Goal: Check status: Check status

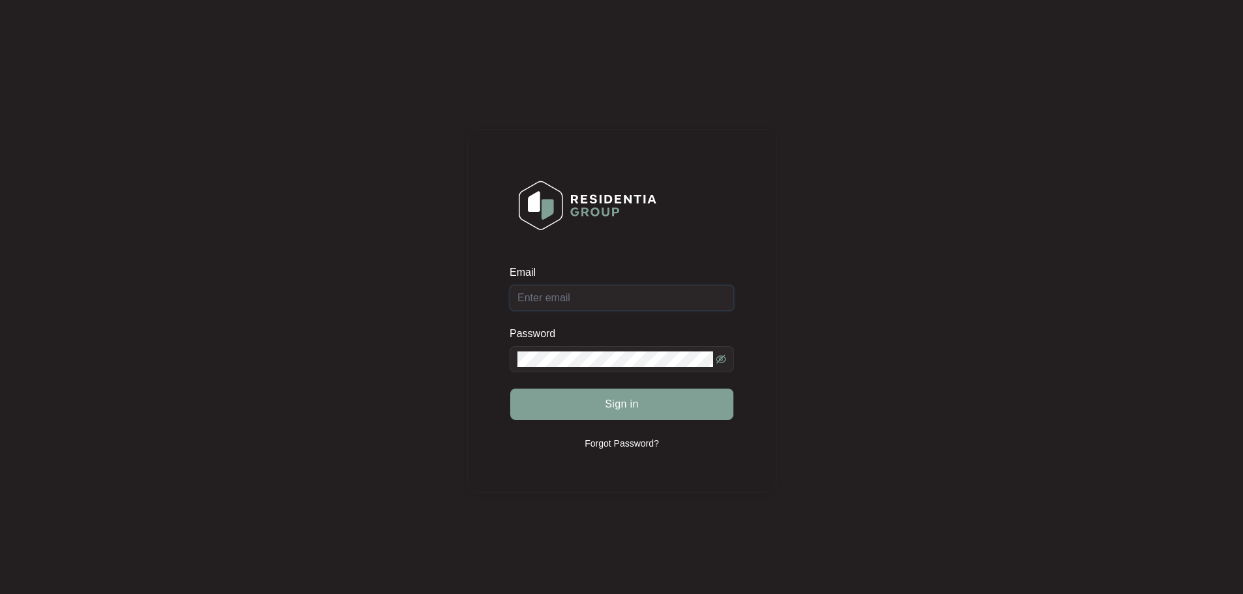
type input "[EMAIL_ADDRESS][DOMAIN_NAME]"
click at [633, 408] on div "Sign in" at bounding box center [622, 404] width 224 height 33
click at [630, 407] on span "Sign in" at bounding box center [622, 405] width 34 height 16
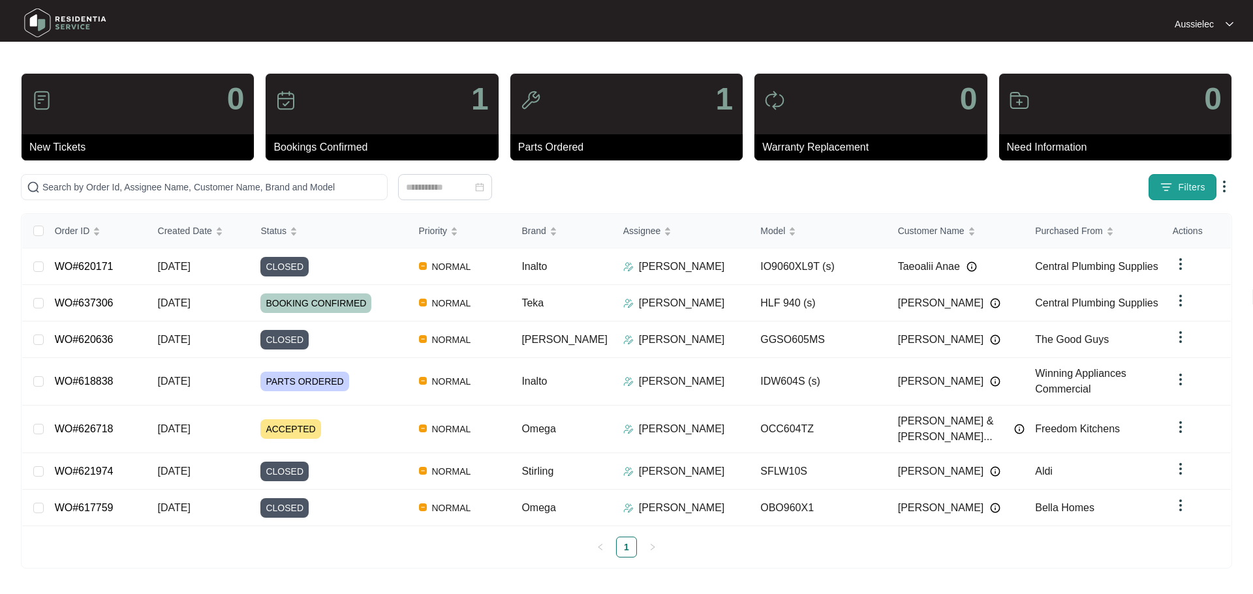
click at [1185, 188] on span "Filters" at bounding box center [1191, 188] width 27 height 14
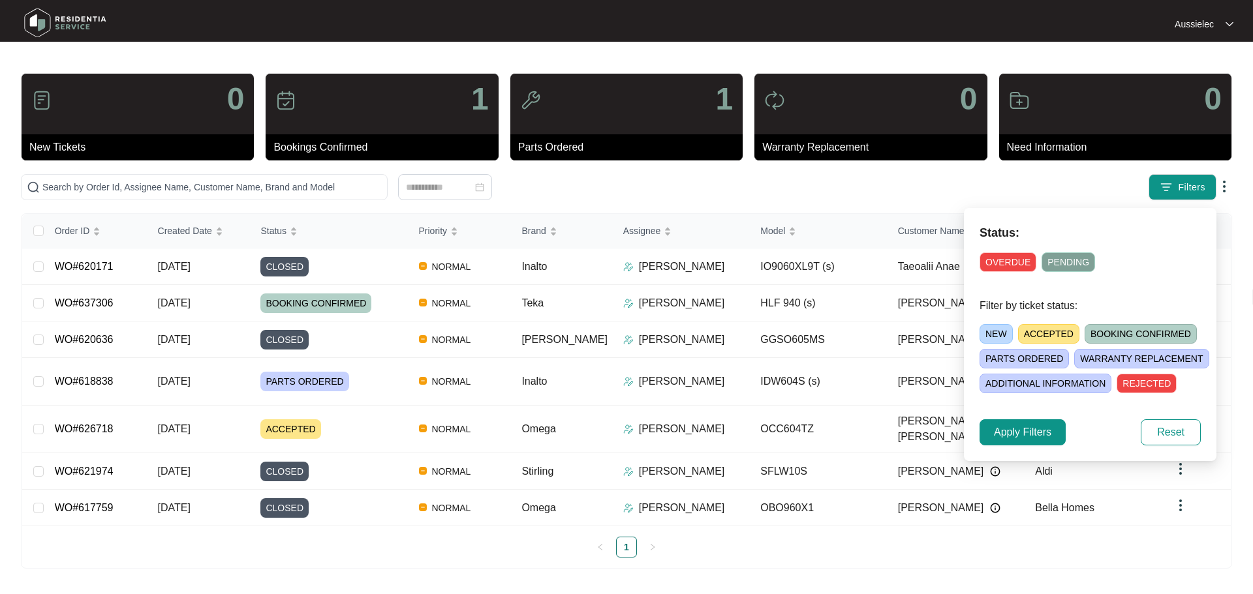
click at [1069, 257] on span "PENDING" at bounding box center [1068, 263] width 54 height 20
click at [998, 333] on span "NEW" at bounding box center [995, 334] width 33 height 20
click at [1046, 328] on span "ACCEPTED" at bounding box center [1051, 334] width 61 height 20
click at [1103, 333] on span "BOOKING CONFIRMED" at bounding box center [1146, 334] width 112 height 20
click at [1030, 361] on span "PARTS ORDERED" at bounding box center [1023, 359] width 89 height 20
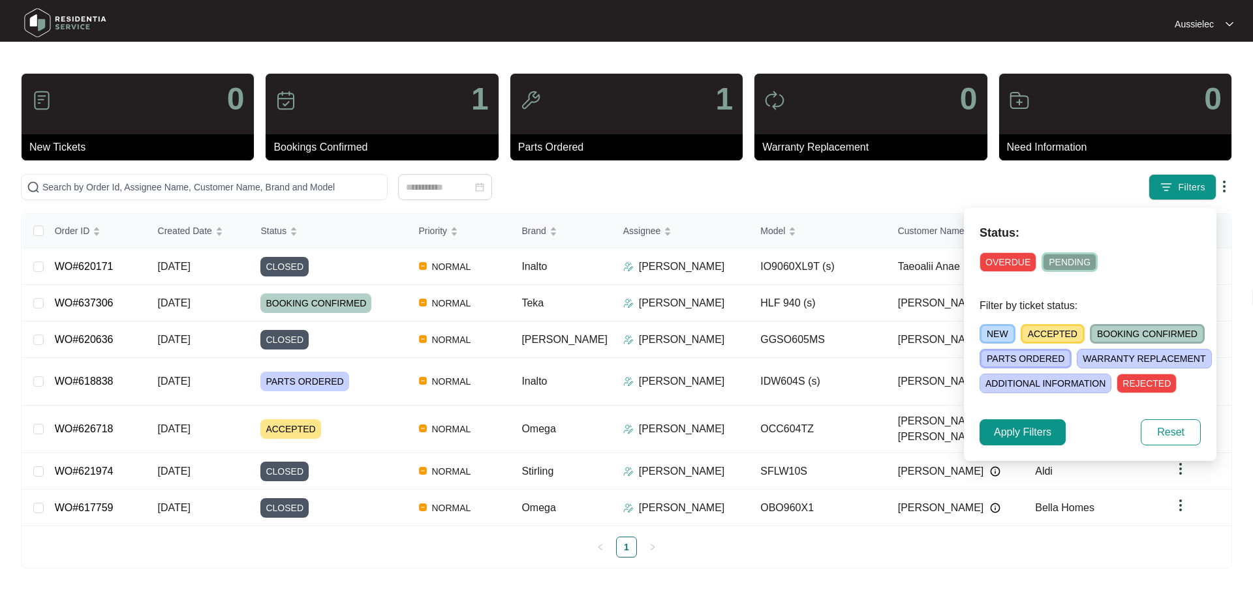
click at [1096, 353] on span "WARRANTY REPLACEMENT" at bounding box center [1144, 359] width 134 height 20
click at [1073, 386] on span "ADDITIONAL INFORMATION" at bounding box center [1045, 384] width 132 height 20
drag, startPoint x: 1161, startPoint y: 436, endPoint x: 1033, endPoint y: 433, distance: 128.6
click at [1033, 433] on div "Apply Filters Reset" at bounding box center [1089, 433] width 221 height 26
click at [1032, 433] on span "Apply Filters" at bounding box center [1022, 433] width 57 height 16
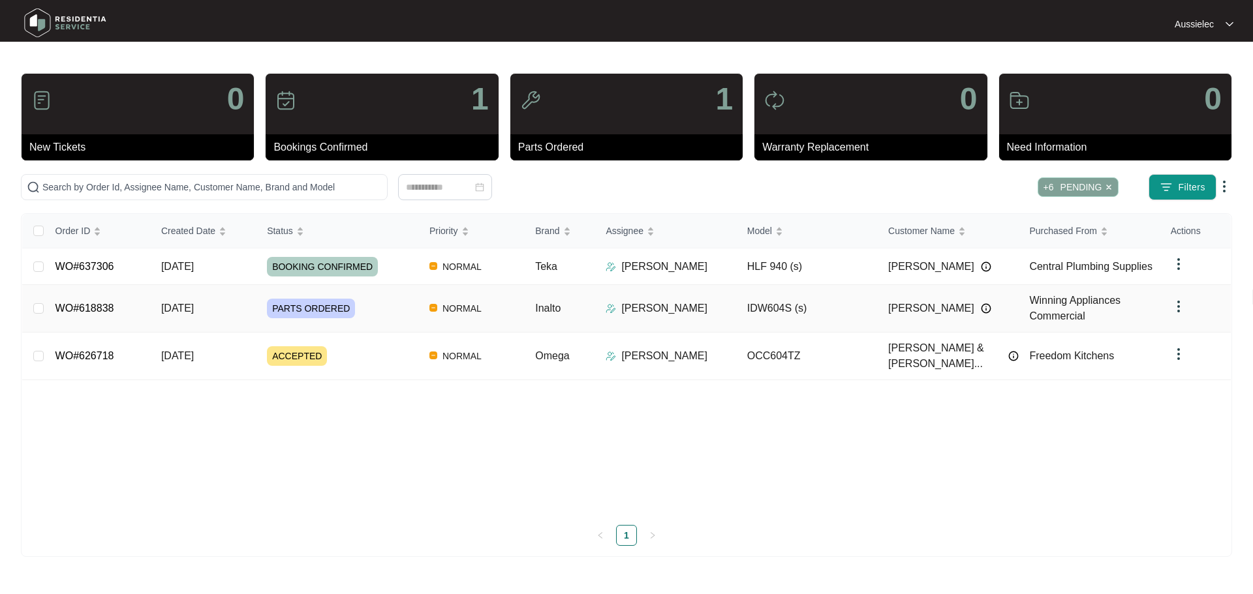
click at [714, 316] on td "[PERSON_NAME]" at bounding box center [665, 309] width 141 height 48
click at [110, 307] on link "WO#618838" at bounding box center [84, 308] width 59 height 11
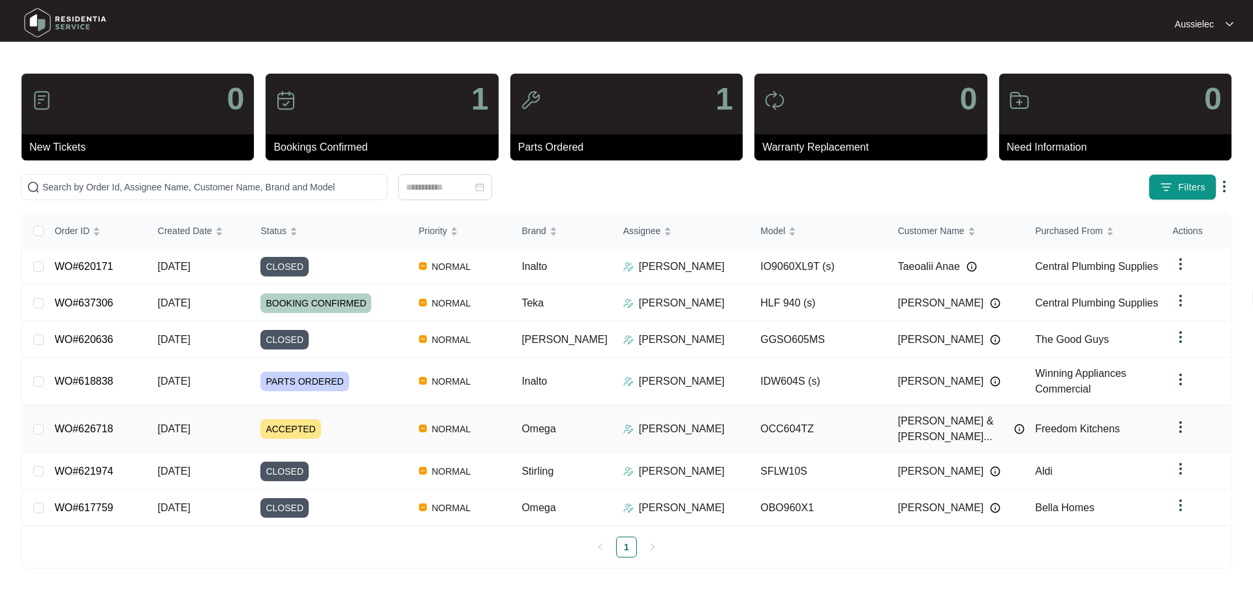
click at [96, 423] on link "WO#626718" at bounding box center [84, 428] width 59 height 11
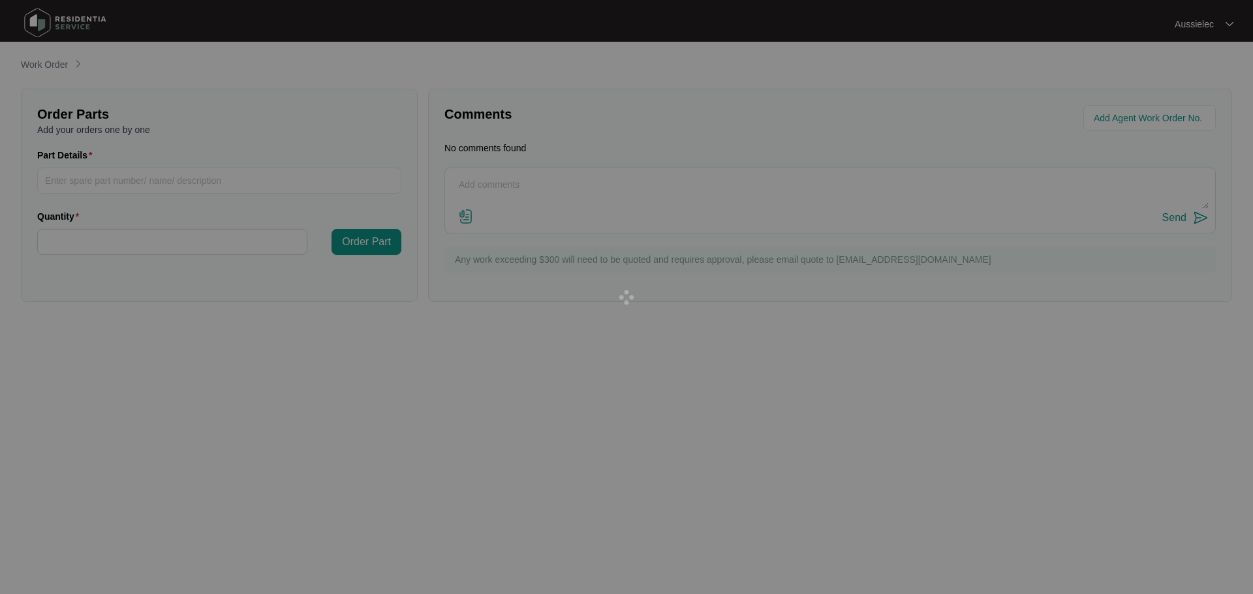
click at [96, 418] on div at bounding box center [626, 297] width 1253 height 594
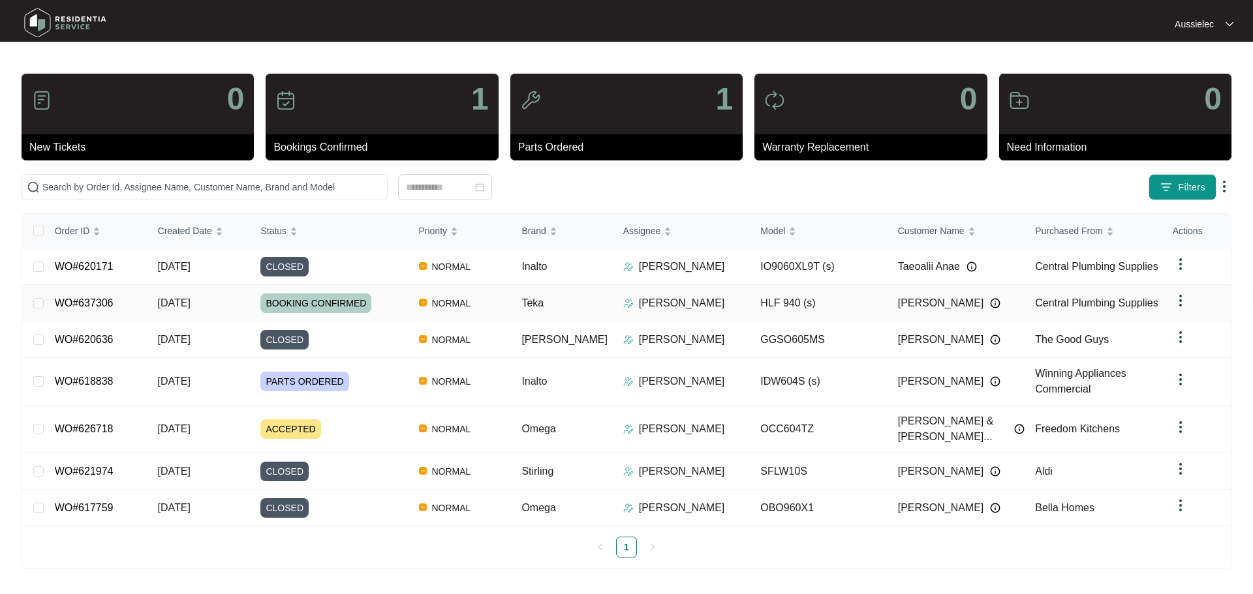
click at [83, 299] on link "WO#637306" at bounding box center [84, 303] width 59 height 11
